Goal: Task Accomplishment & Management: Use online tool/utility

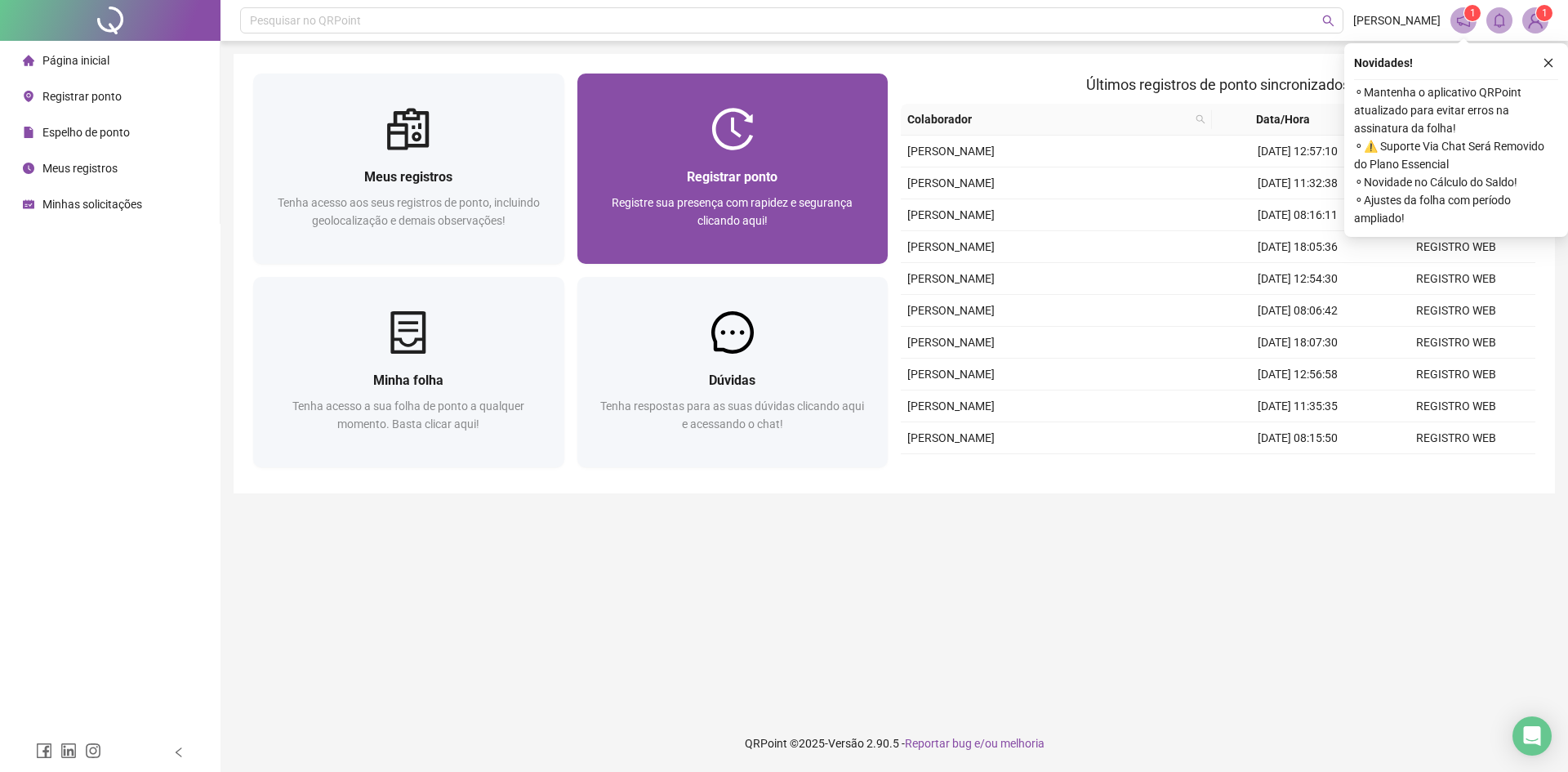
click at [758, 251] on div "Registrar ponto Registre sua presença com rapidez e segurança clicando aqui!" at bounding box center [733, 207] width 311 height 113
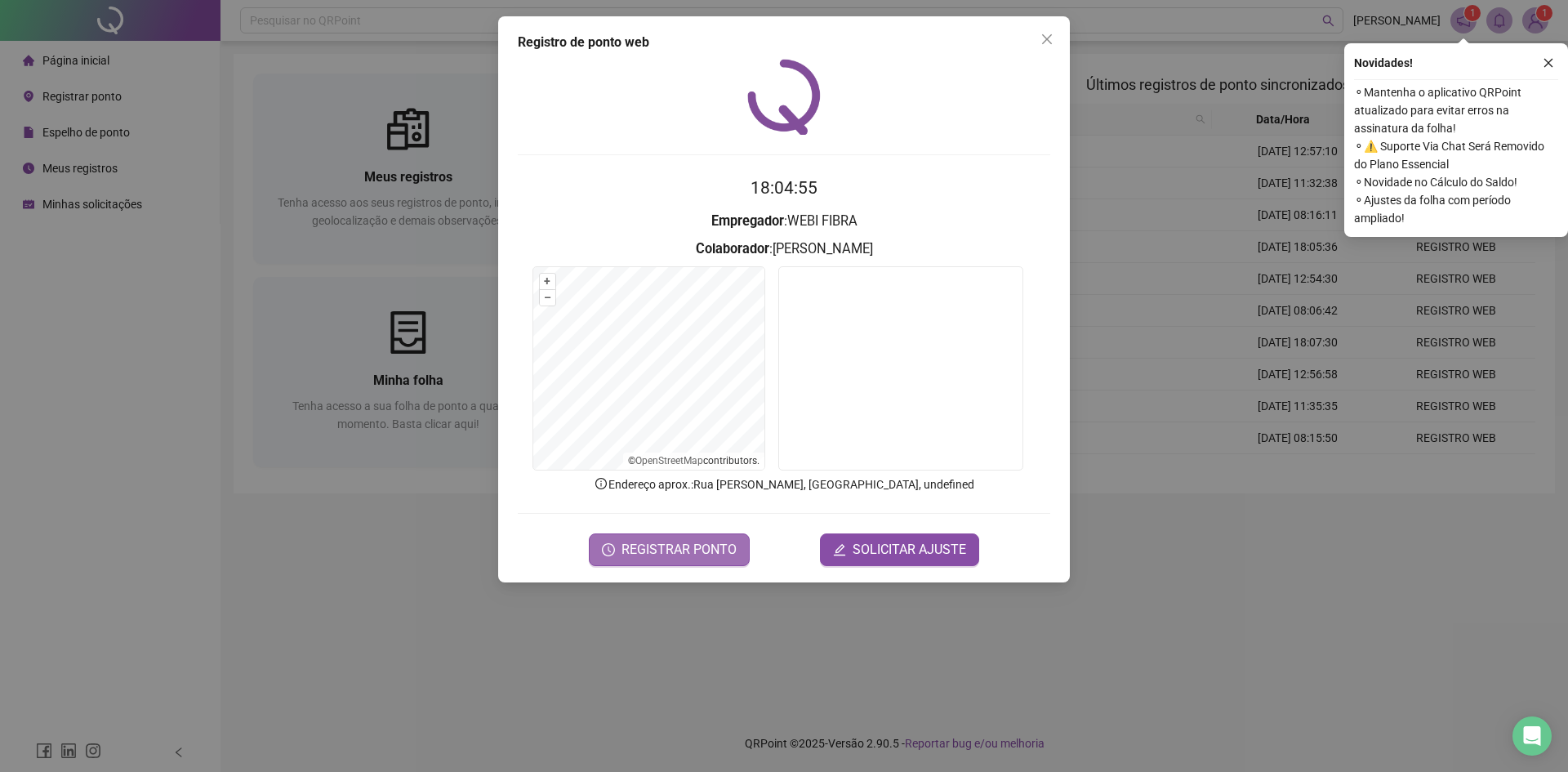
click at [722, 534] on button "REGISTRAR PONTO" at bounding box center [669, 550] width 161 height 33
